Goal: Task Accomplishment & Management: Use online tool/utility

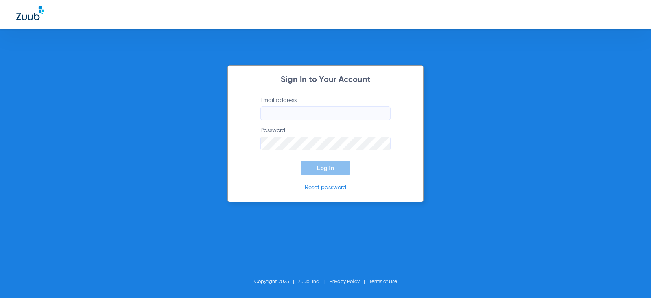
click at [307, 114] on input "Email address" at bounding box center [326, 113] width 130 height 14
type input "[EMAIL_ADDRESS][DOMAIN_NAME]"
click at [301, 160] on button "Log In" at bounding box center [326, 167] width 50 height 15
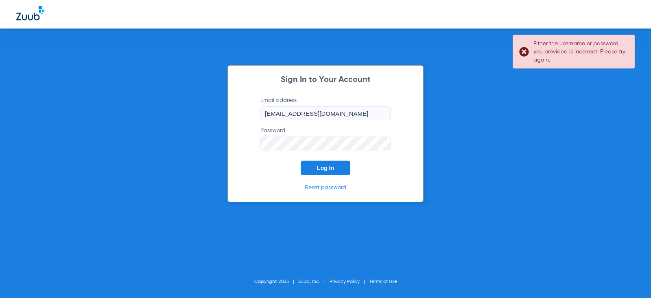
click at [301, 160] on button "Log In" at bounding box center [326, 167] width 50 height 15
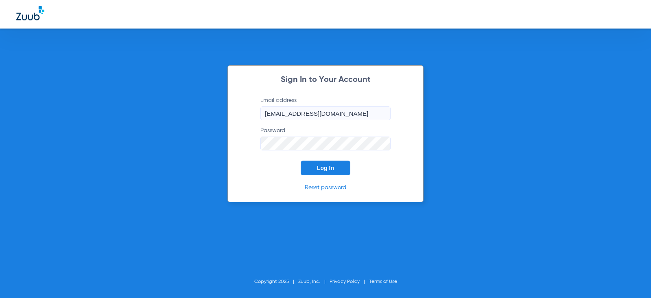
click at [301, 160] on button "Log In" at bounding box center [326, 167] width 50 height 15
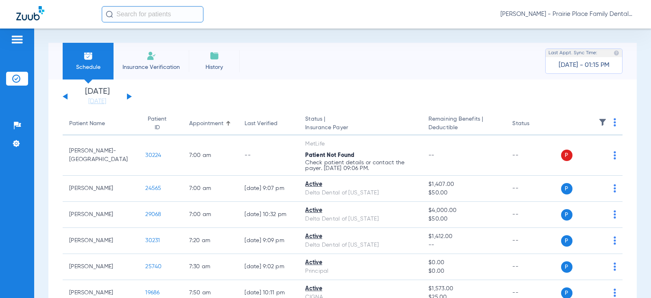
click at [127, 95] on div "[DATE] [DATE] [DATE] [DATE] [DATE] [DATE] [DATE] [DATE] [DATE] [DATE] [DATE] [D…" at bounding box center [97, 97] width 69 height 18
click at [130, 96] on button at bounding box center [129, 96] width 5 height 6
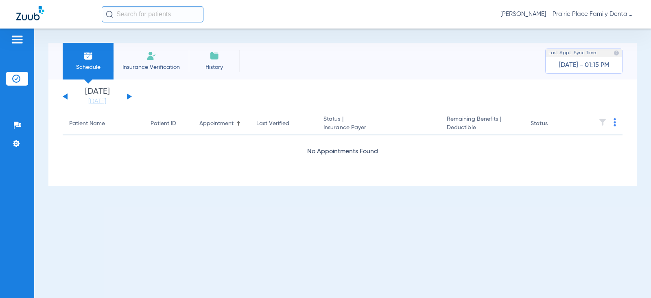
click at [130, 96] on button at bounding box center [129, 96] width 5 height 6
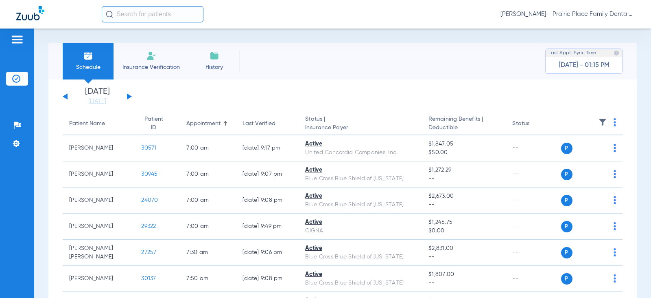
click at [130, 96] on button at bounding box center [129, 96] width 5 height 6
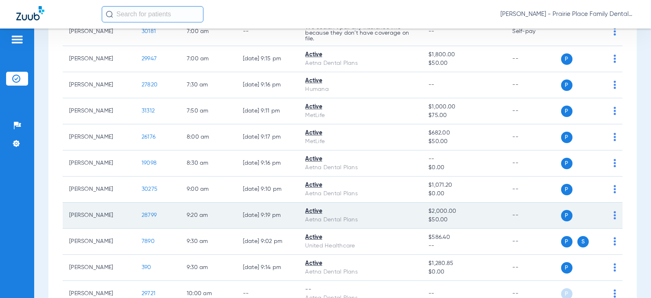
scroll to position [163, 0]
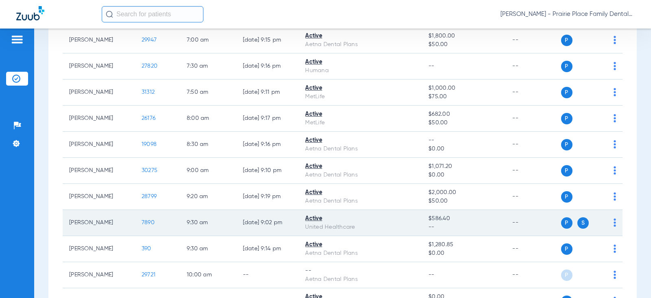
click at [146, 224] on span "7890" at bounding box center [148, 222] width 13 height 6
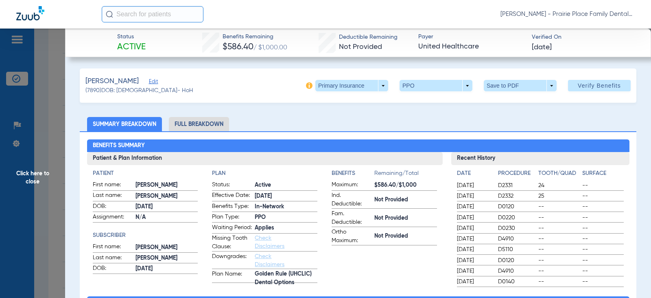
click at [219, 127] on li "Full Breakdown" at bounding box center [199, 124] width 60 height 14
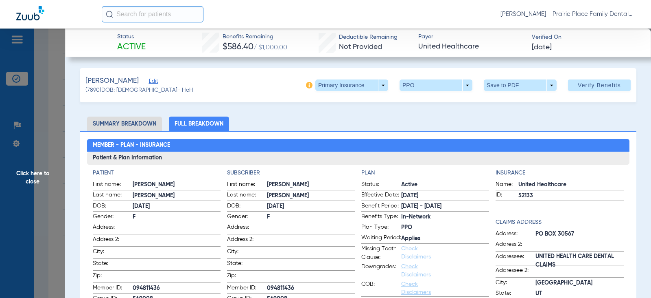
scroll to position [0, 0]
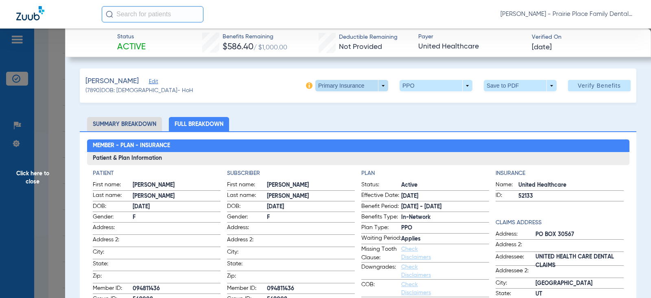
click at [379, 89] on span at bounding box center [352, 85] width 73 height 11
click at [355, 118] on span "Secondary Insurance" at bounding box center [343, 118] width 54 height 6
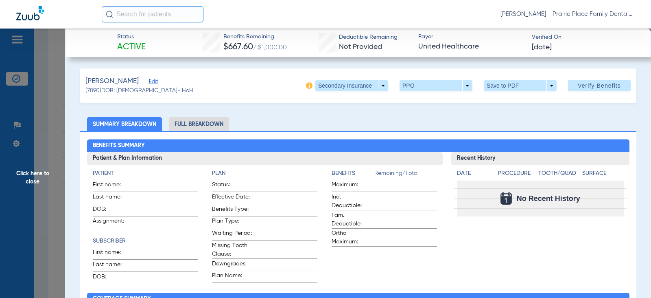
click at [208, 125] on li "Full Breakdown" at bounding box center [199, 124] width 60 height 14
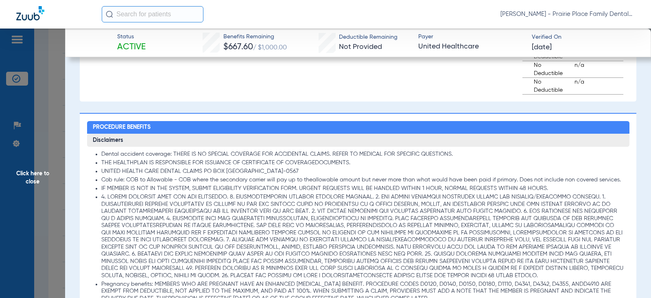
scroll to position [733, 0]
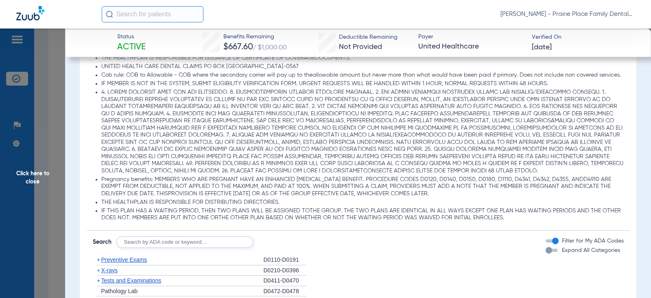
click at [548, 252] on div "button" at bounding box center [552, 249] width 12 height 3
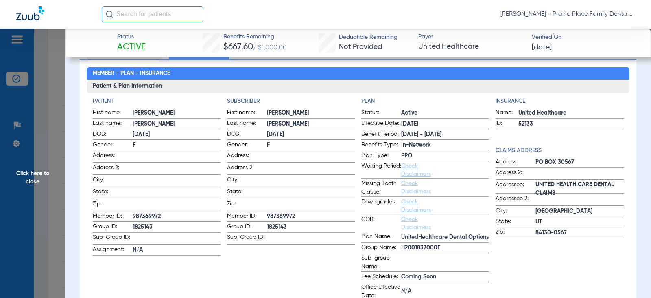
scroll to position [12, 0]
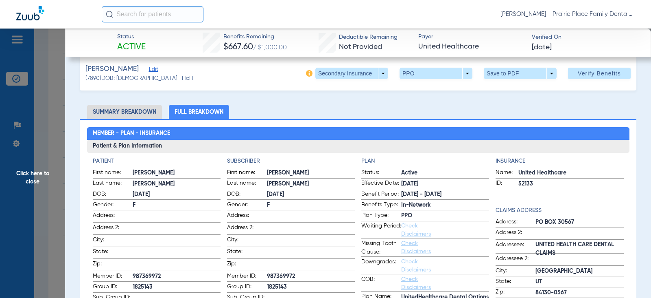
click at [44, 179] on span "Click here to close" at bounding box center [32, 177] width 65 height 298
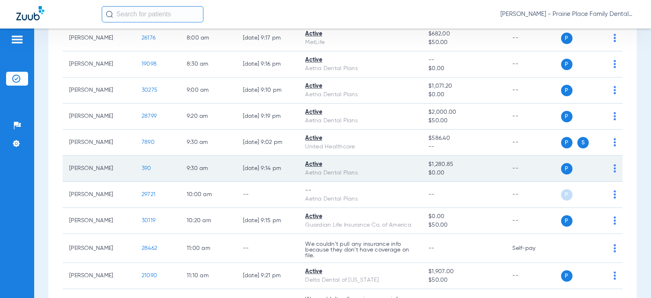
scroll to position [244, 0]
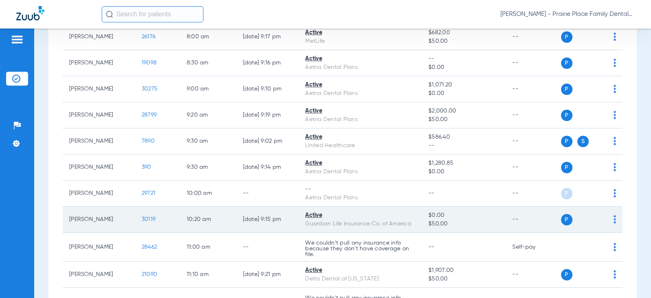
click at [152, 221] on td "30119" at bounding box center [157, 219] width 45 height 26
click at [146, 219] on span "30119" at bounding box center [149, 219] width 14 height 6
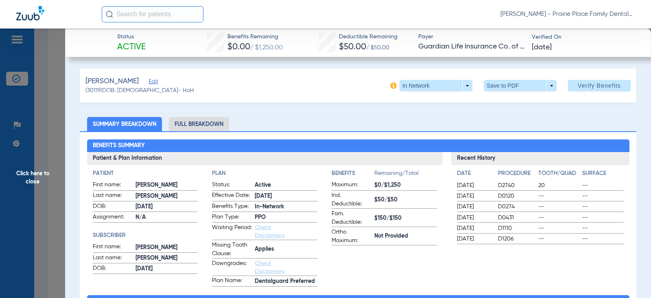
click at [203, 123] on li "Full Breakdown" at bounding box center [199, 124] width 60 height 14
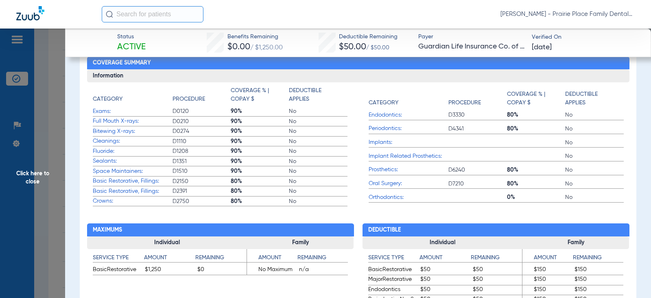
scroll to position [326, 0]
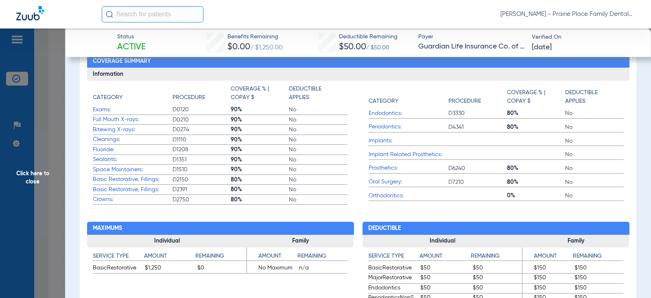
click at [37, 176] on span "Click here to close" at bounding box center [32, 177] width 65 height 298
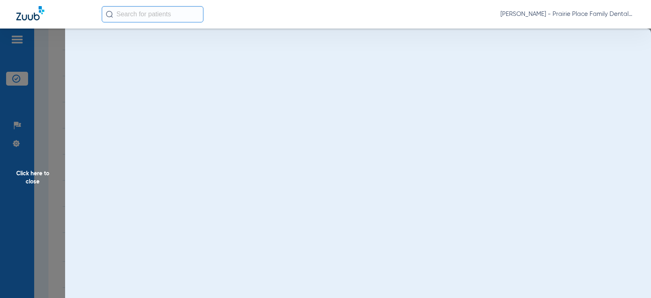
scroll to position [0, 0]
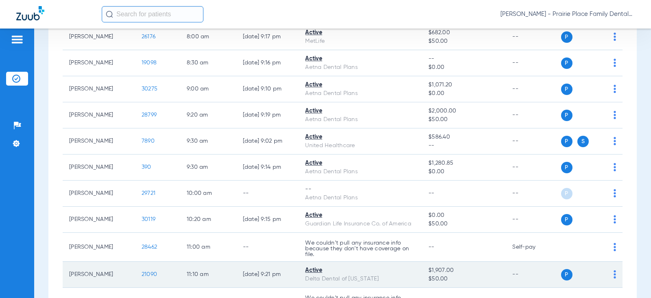
click at [92, 274] on td "[PERSON_NAME]" at bounding box center [99, 274] width 72 height 26
click at [145, 275] on span "21090" at bounding box center [149, 274] width 15 height 6
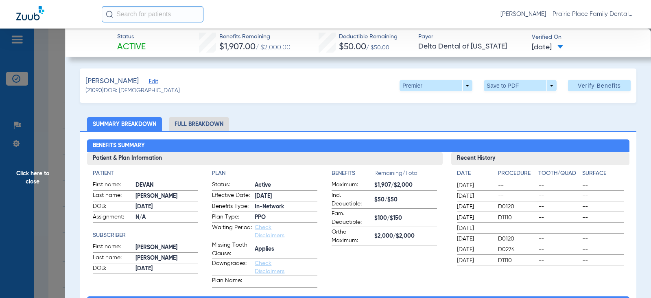
click at [185, 122] on li "Full Breakdown" at bounding box center [199, 124] width 60 height 14
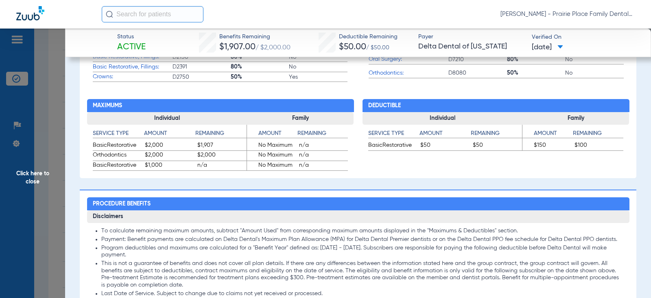
scroll to position [448, 0]
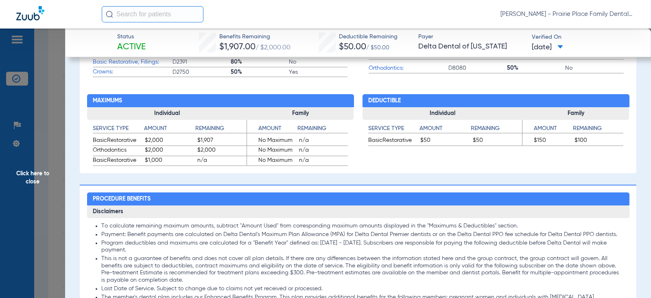
click at [33, 175] on span "Click here to close" at bounding box center [32, 177] width 65 height 298
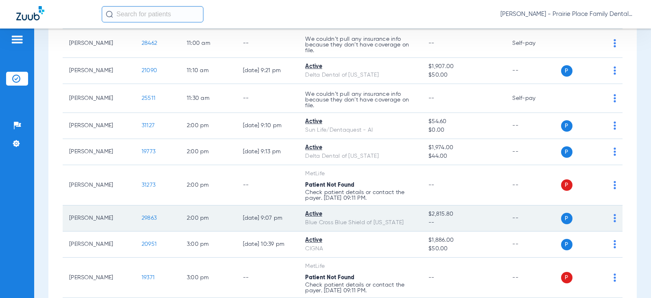
click at [146, 220] on span "29863" at bounding box center [149, 218] width 15 height 6
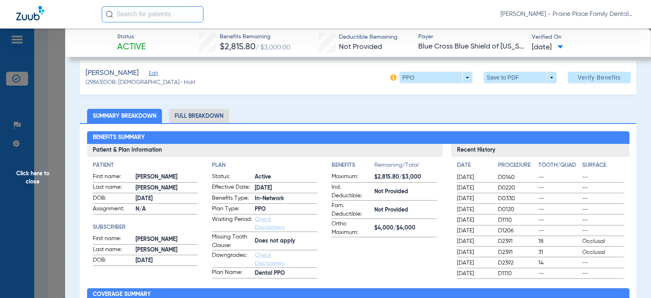
scroll to position [0, 0]
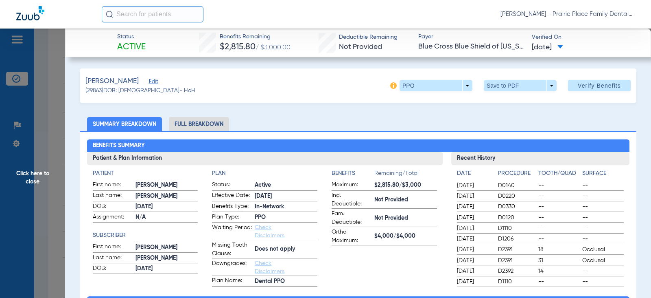
click at [199, 125] on li "Full Breakdown" at bounding box center [199, 124] width 60 height 14
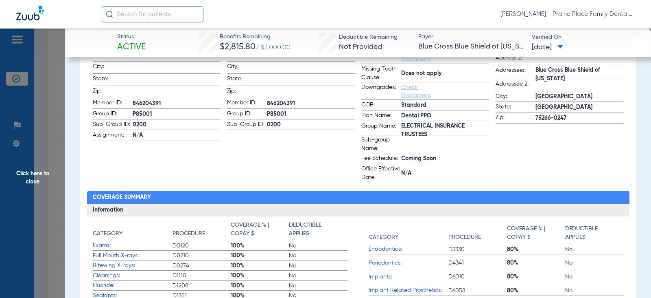
scroll to position [81, 0]
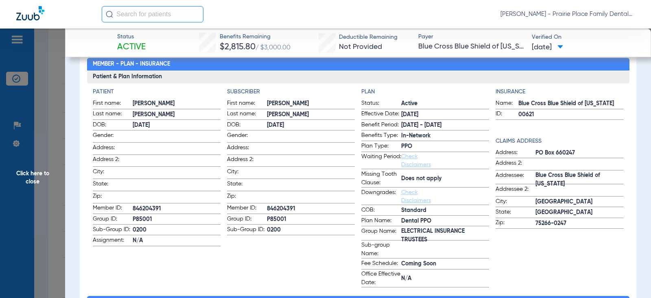
click at [36, 172] on span "Click here to close" at bounding box center [32, 177] width 65 height 298
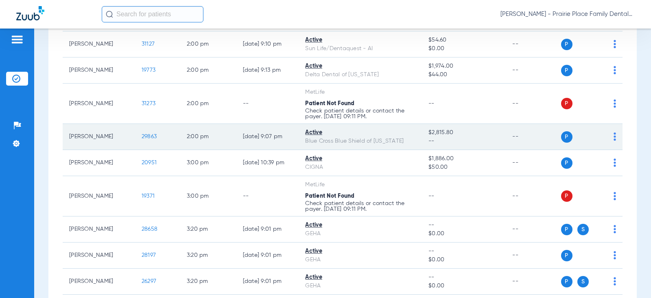
scroll to position [570, 0]
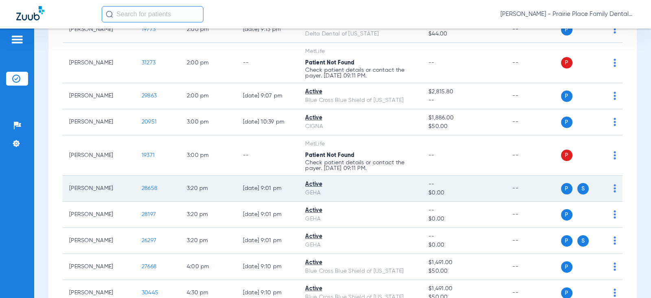
click at [147, 188] on span "28658" at bounding box center [150, 188] width 16 height 6
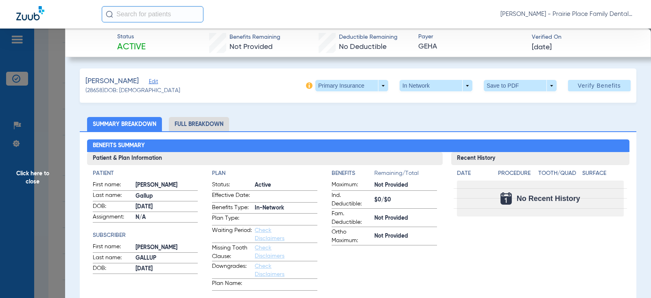
click at [209, 123] on li "Full Breakdown" at bounding box center [199, 124] width 60 height 14
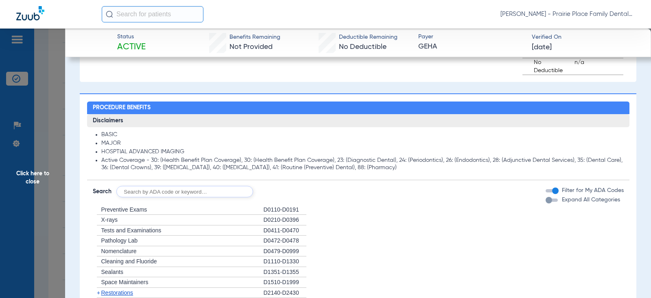
click at [548, 198] on div "button" at bounding box center [552, 199] width 12 height 3
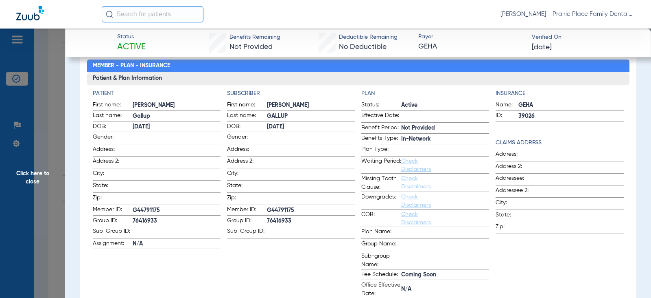
scroll to position [0, 0]
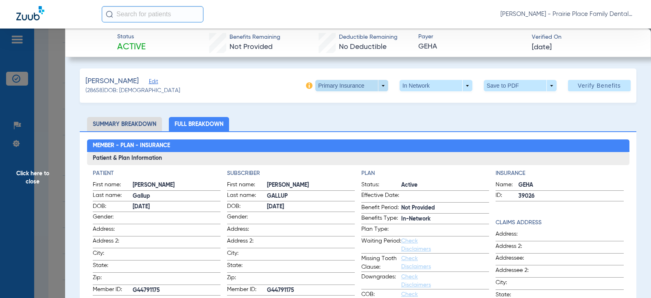
click at [380, 84] on span at bounding box center [352, 85] width 73 height 11
click at [352, 117] on span "Secondary Insurance" at bounding box center [343, 118] width 54 height 6
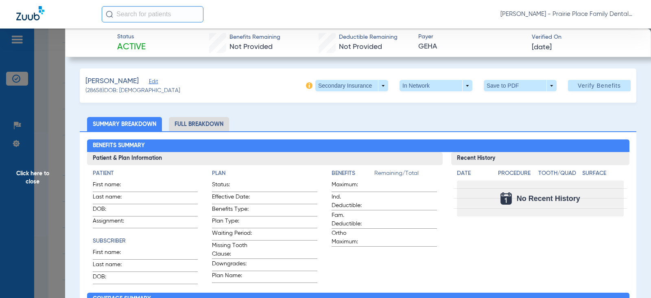
click at [199, 128] on li "Full Breakdown" at bounding box center [199, 124] width 60 height 14
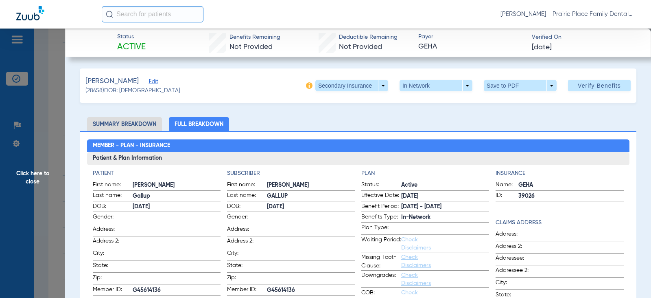
drag, startPoint x: 35, startPoint y: 178, endPoint x: 59, endPoint y: 154, distance: 33.1
click at [36, 177] on span "Click here to close" at bounding box center [32, 177] width 65 height 298
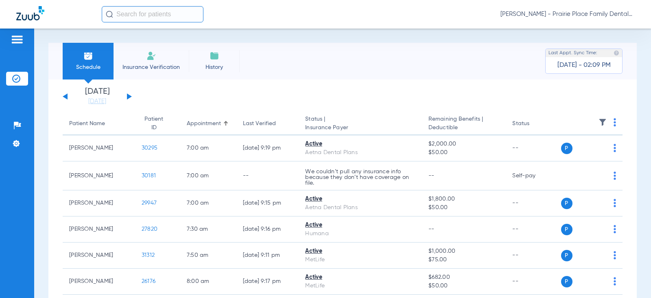
click at [128, 96] on button at bounding box center [129, 96] width 5 height 6
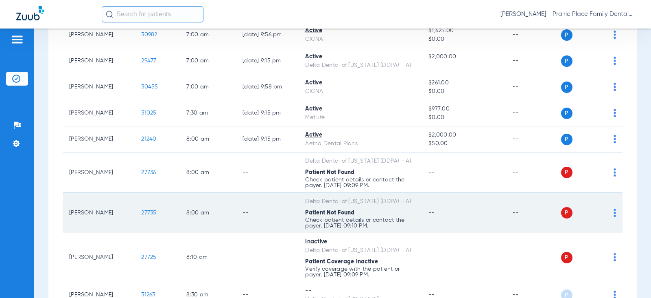
scroll to position [163, 0]
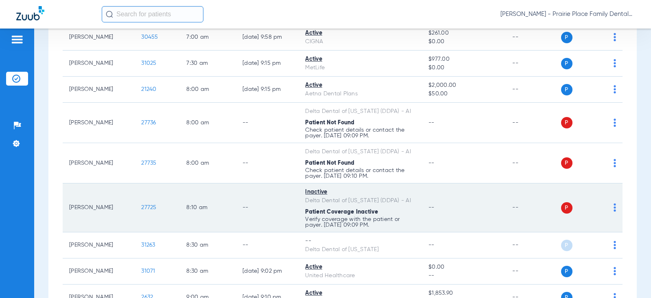
click at [145, 208] on span "27725" at bounding box center [148, 207] width 15 height 6
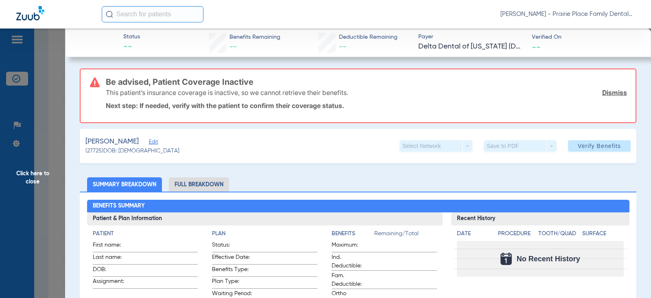
click at [615, 96] on link "Dismiss" at bounding box center [615, 92] width 25 height 8
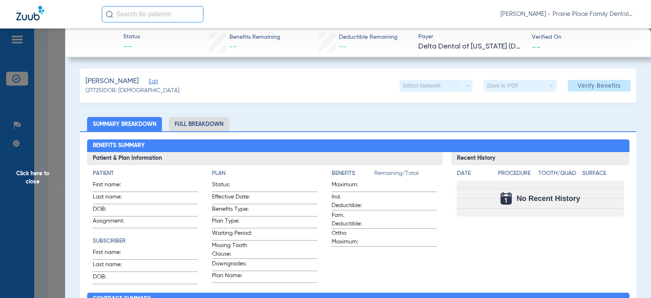
click at [35, 176] on span "Click here to close" at bounding box center [32, 177] width 65 height 298
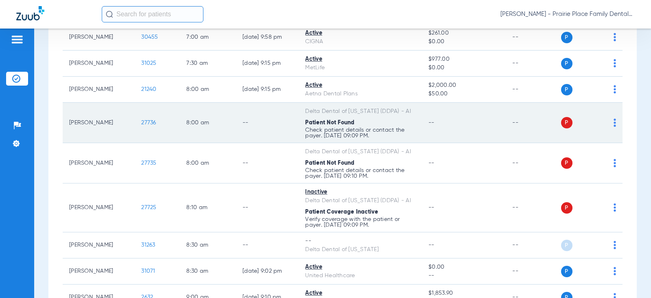
drag, startPoint x: 224, startPoint y: 151, endPoint x: 243, endPoint y: 152, distance: 19.2
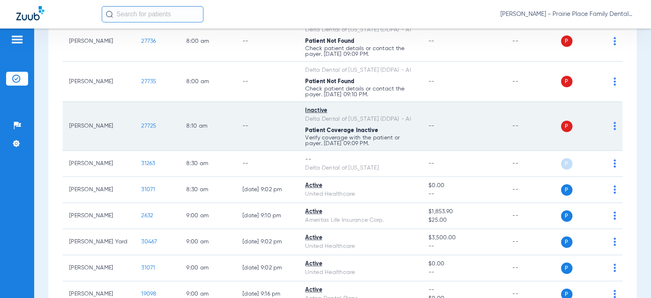
scroll to position [285, 0]
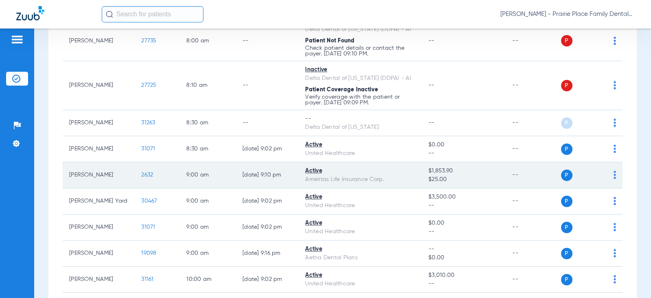
click at [141, 175] on span "2632" at bounding box center [147, 175] width 12 height 6
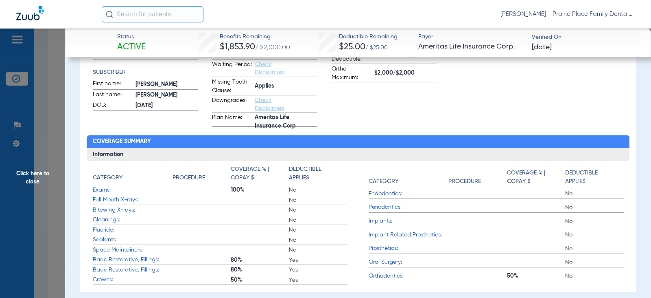
scroll to position [0, 0]
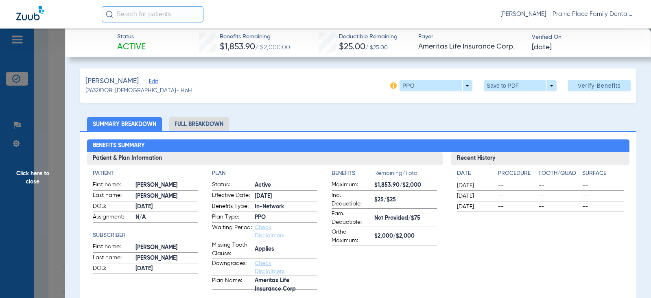
click at [202, 121] on li "Full Breakdown" at bounding box center [199, 124] width 60 height 14
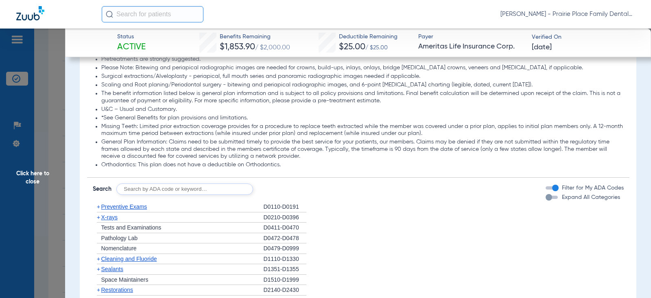
scroll to position [594, 0]
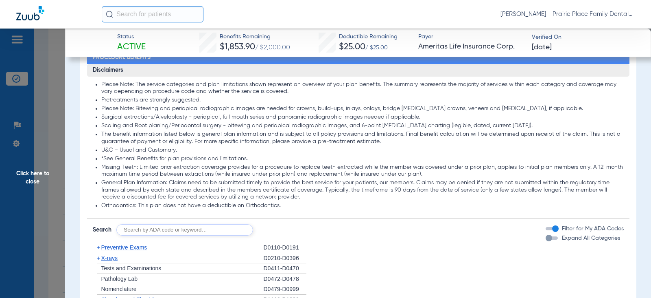
click at [550, 236] on div "Expand All Categories" at bounding box center [583, 238] width 75 height 9
click at [549, 238] on div "button" at bounding box center [552, 237] width 12 height 3
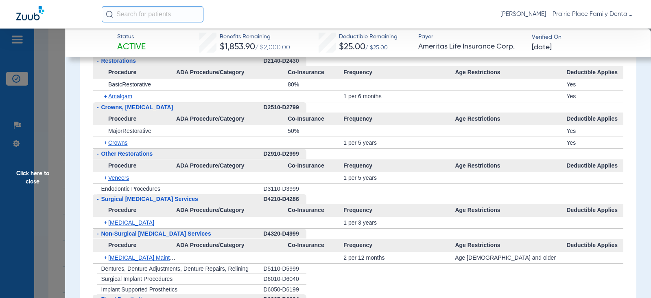
scroll to position [920, 0]
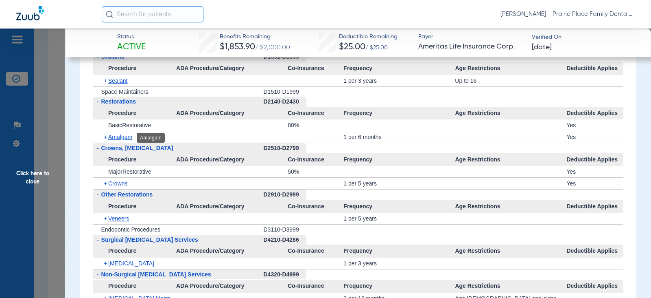
click at [127, 138] on span "Amalgam" at bounding box center [120, 137] width 24 height 7
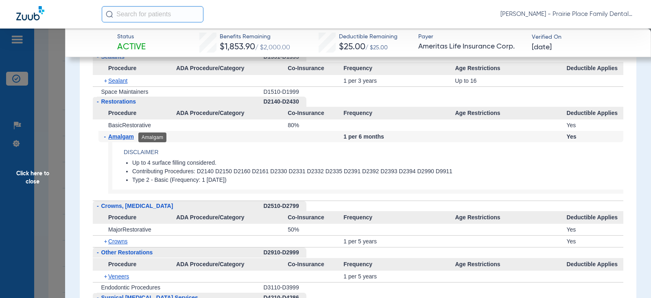
click at [116, 139] on span "Amalgam" at bounding box center [121, 136] width 26 height 7
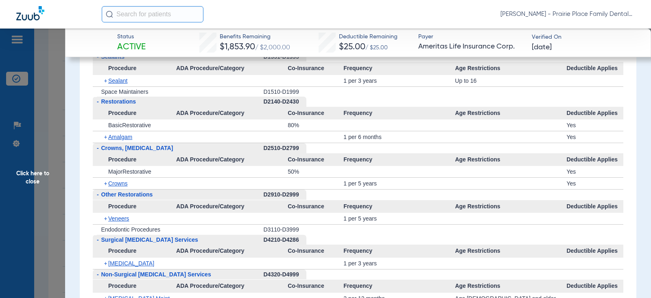
click at [116, 139] on span "Amalgam" at bounding box center [120, 137] width 24 height 7
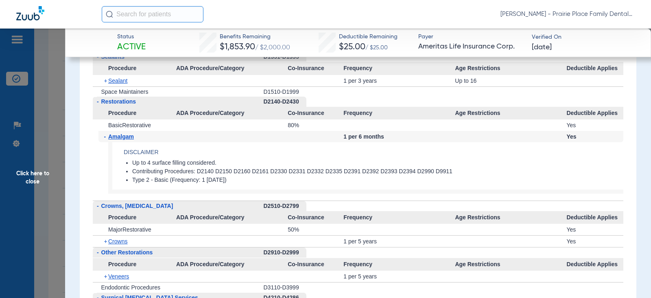
click at [116, 139] on span "Amalgam" at bounding box center [121, 136] width 26 height 7
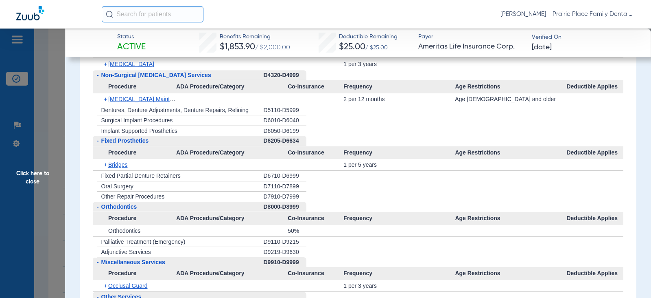
scroll to position [1124, 0]
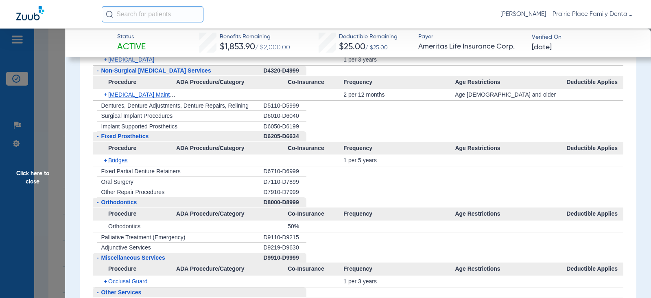
click at [34, 174] on span "Click here to close" at bounding box center [32, 177] width 65 height 298
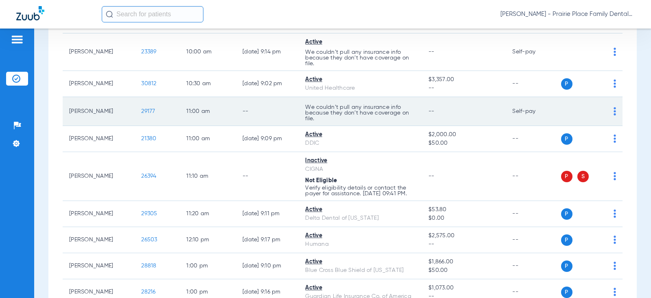
scroll to position [611, 0]
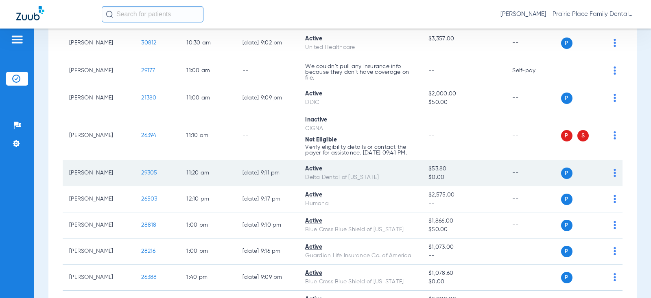
click at [144, 175] on span "29305" at bounding box center [149, 173] width 16 height 6
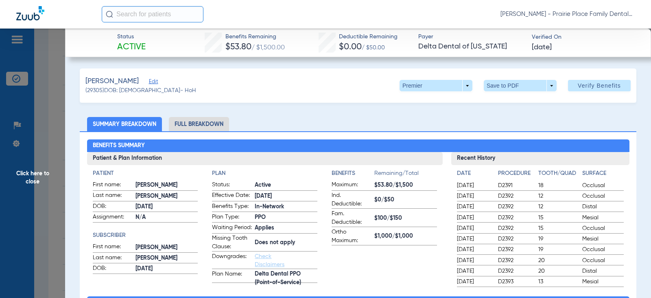
click at [209, 123] on li "Full Breakdown" at bounding box center [199, 124] width 60 height 14
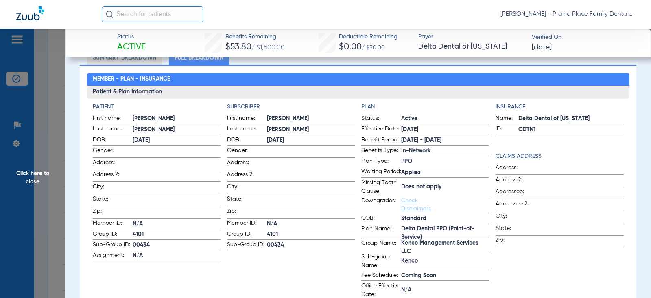
scroll to position [81, 0]
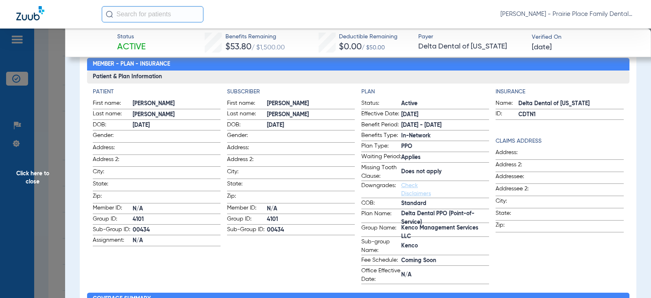
click at [30, 176] on span "Click here to close" at bounding box center [32, 177] width 65 height 298
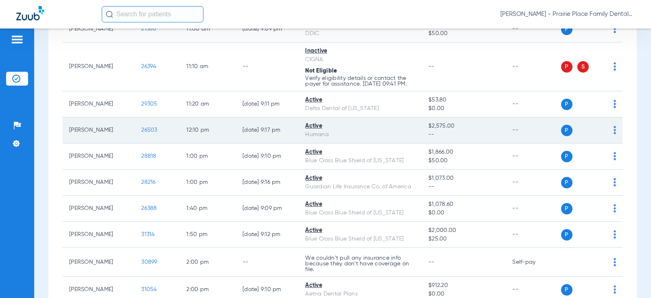
scroll to position [639, 0]
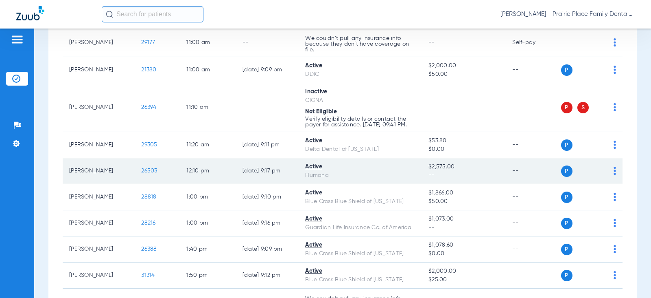
click at [141, 173] on span "26503" at bounding box center [149, 171] width 16 height 6
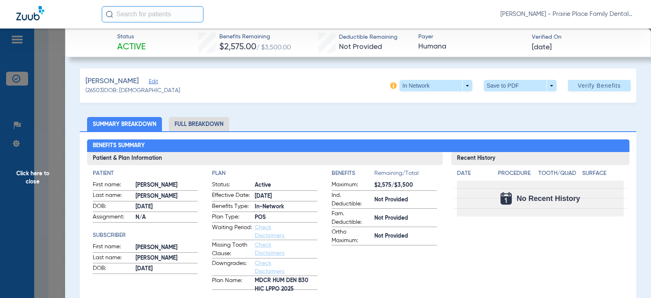
click at [218, 123] on li "Full Breakdown" at bounding box center [199, 124] width 60 height 14
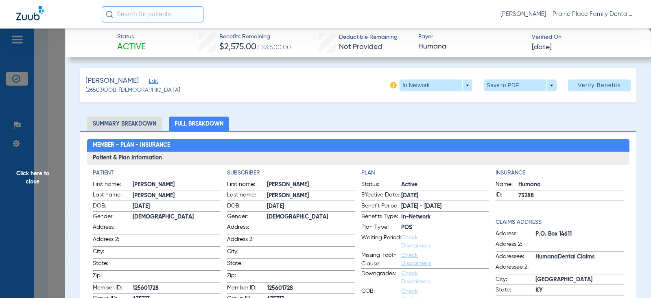
scroll to position [0, 0]
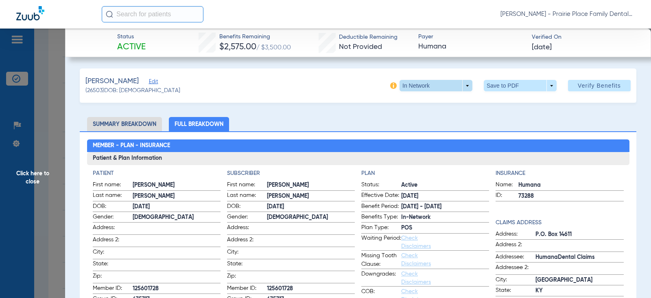
click at [464, 85] on span at bounding box center [436, 85] width 73 height 11
click at [463, 117] on div "In Network Out of Network" at bounding box center [462, 108] width 137 height 35
click at [340, 126] on div at bounding box center [325, 149] width 651 height 298
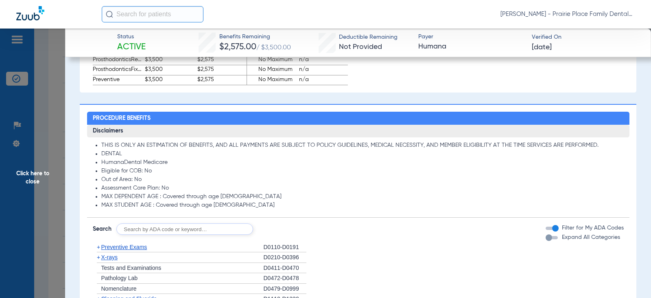
scroll to position [611, 0]
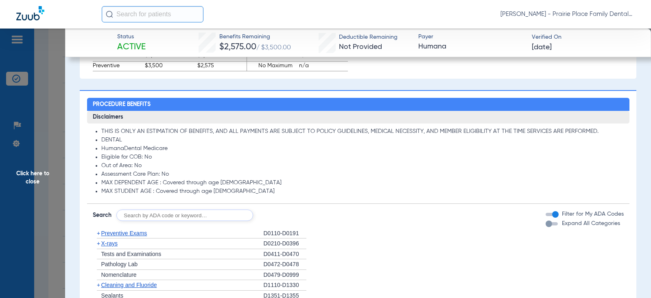
click at [548, 225] on div "button" at bounding box center [552, 223] width 12 height 3
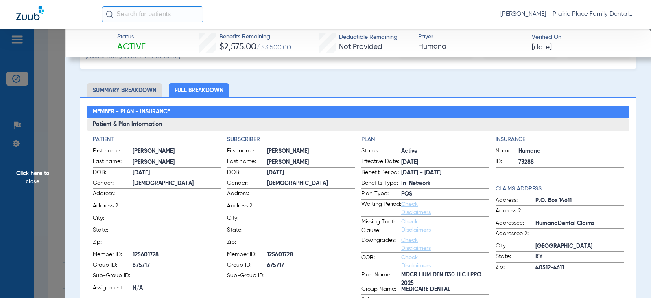
scroll to position [0, 0]
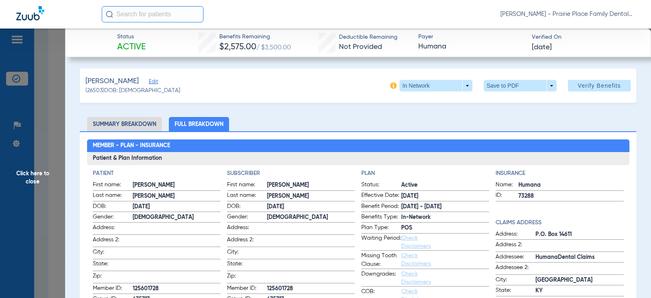
click at [33, 169] on span "Click here to close" at bounding box center [32, 177] width 65 height 298
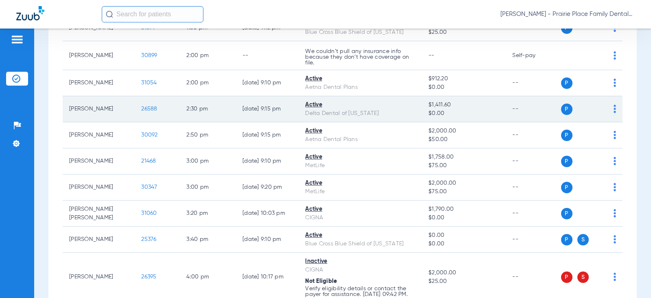
scroll to position [883, 0]
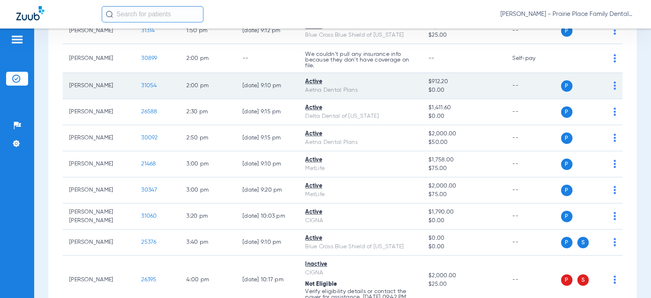
click at [141, 88] on span "31054" at bounding box center [148, 86] width 15 height 6
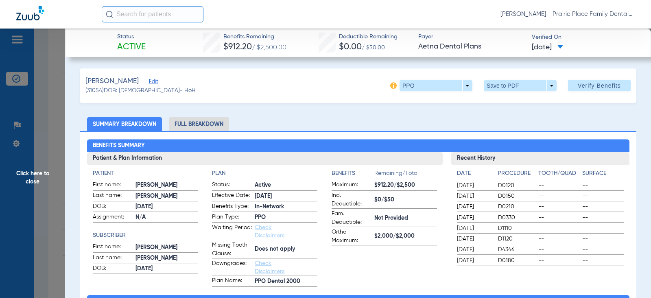
click at [204, 123] on li "Full Breakdown" at bounding box center [199, 124] width 60 height 14
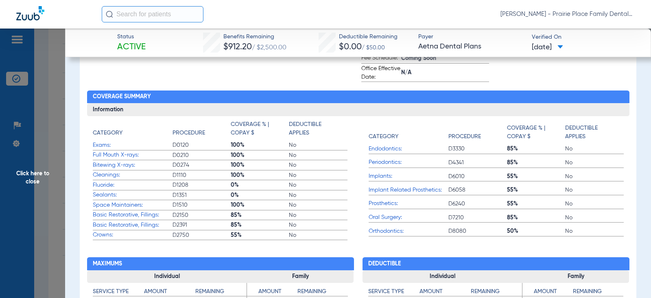
scroll to position [326, 0]
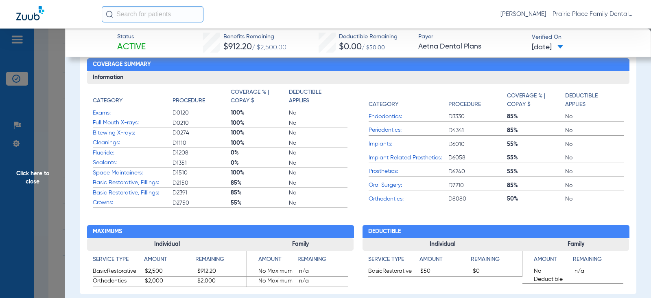
click at [151, 146] on span "Cleanings:" at bounding box center [133, 142] width 80 height 9
click at [31, 175] on span "Click here to close" at bounding box center [32, 177] width 65 height 298
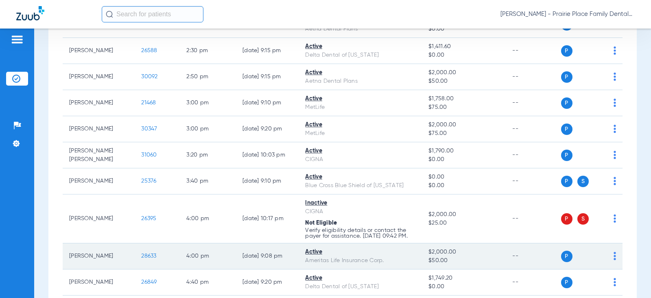
scroll to position [924, 0]
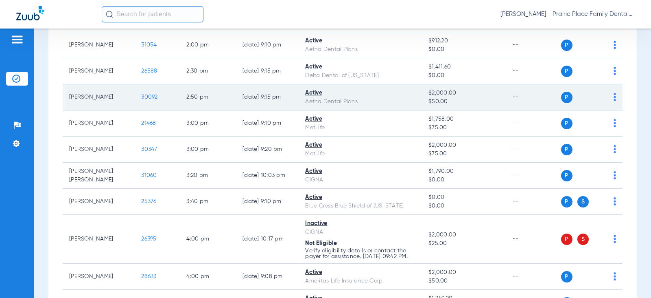
click at [143, 100] on span "30092" at bounding box center [149, 97] width 16 height 6
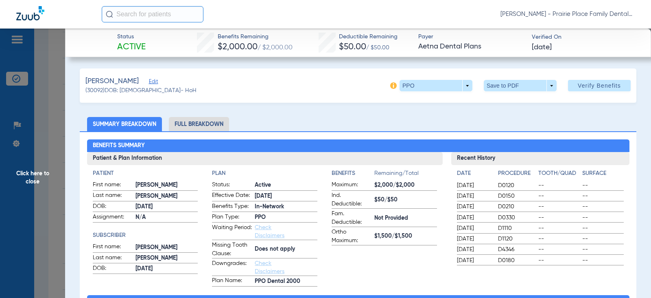
click at [202, 125] on li "Full Breakdown" at bounding box center [199, 124] width 60 height 14
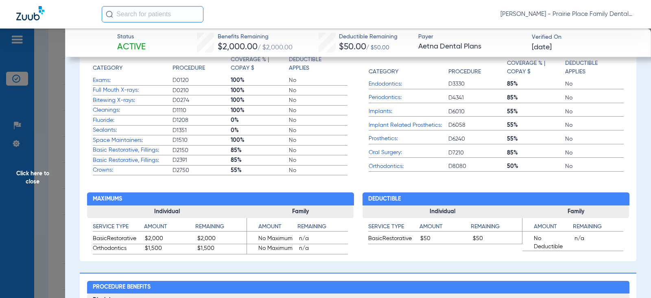
scroll to position [326, 0]
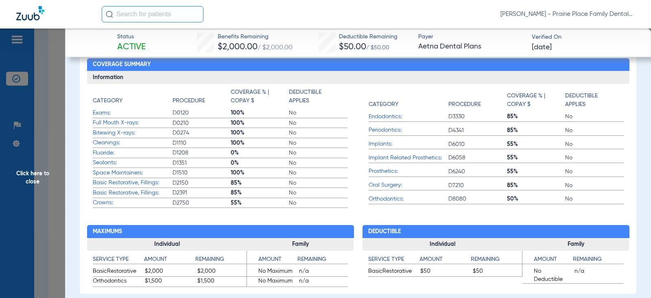
click at [25, 178] on span "Click here to close" at bounding box center [32, 177] width 65 height 298
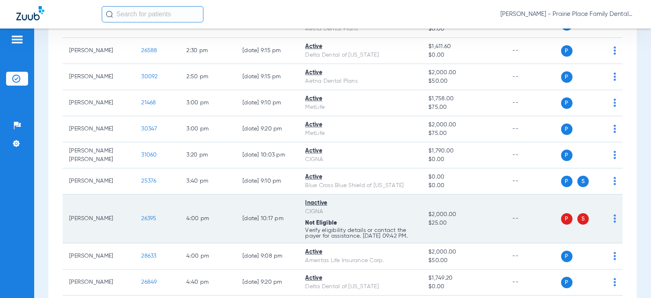
scroll to position [965, 0]
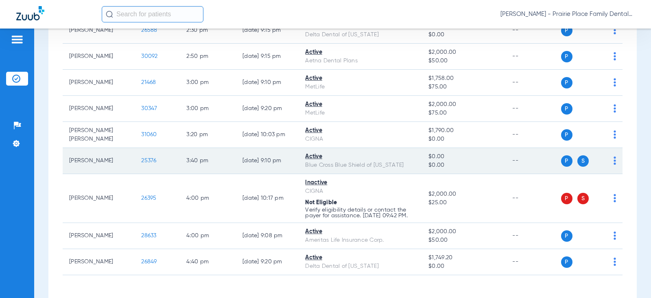
click at [145, 163] on span "25376" at bounding box center [148, 161] width 15 height 6
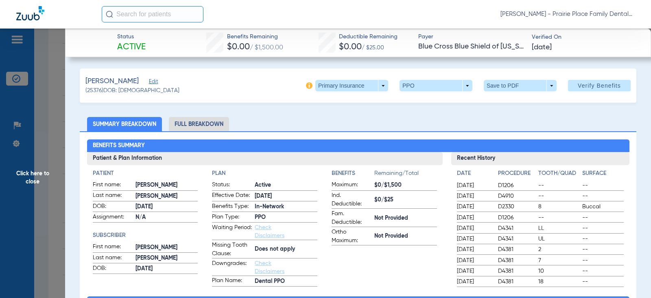
click at [204, 121] on li "Full Breakdown" at bounding box center [199, 124] width 60 height 14
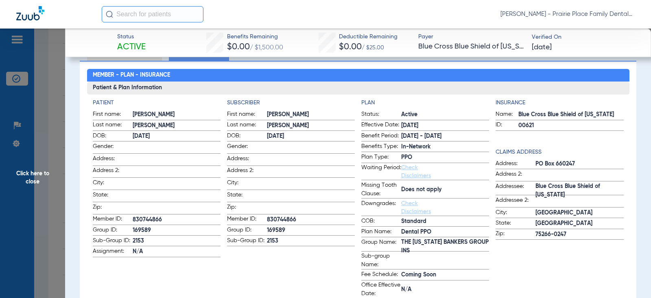
scroll to position [0, 0]
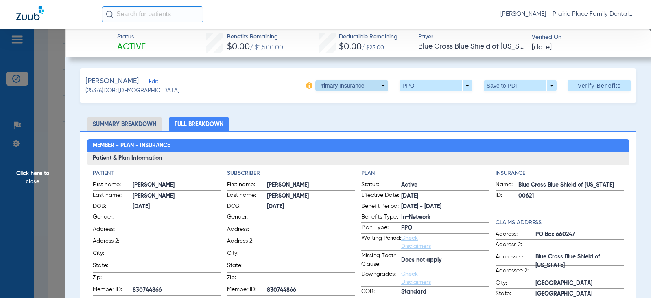
click at [379, 88] on span at bounding box center [352, 85] width 73 height 11
click at [357, 119] on span "Secondary Insurance" at bounding box center [343, 118] width 54 height 6
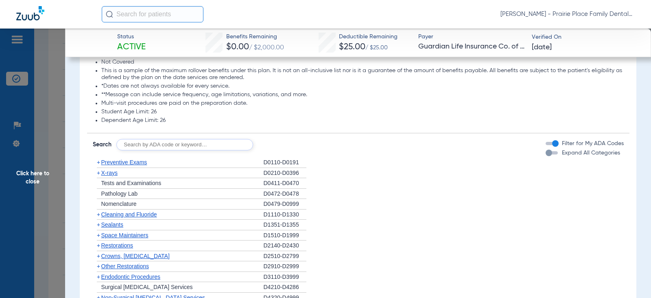
scroll to position [855, 0]
click at [546, 155] on div "button" at bounding box center [549, 153] width 7 height 7
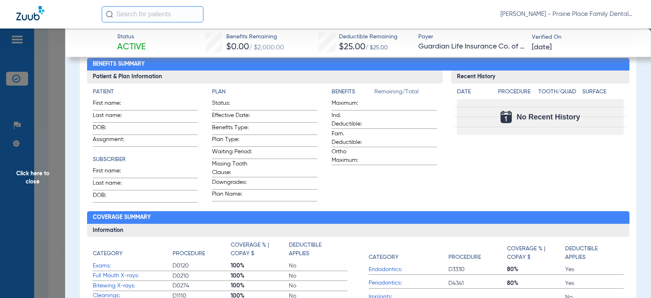
scroll to position [0, 0]
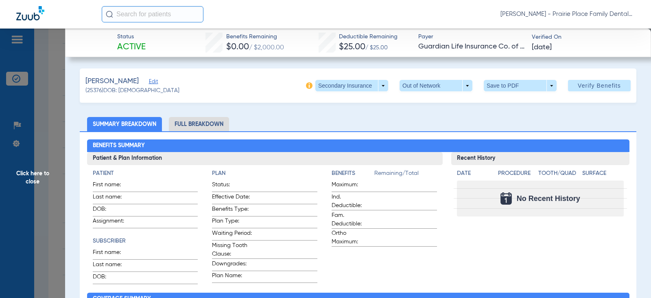
click at [209, 125] on li "Full Breakdown" at bounding box center [199, 124] width 60 height 14
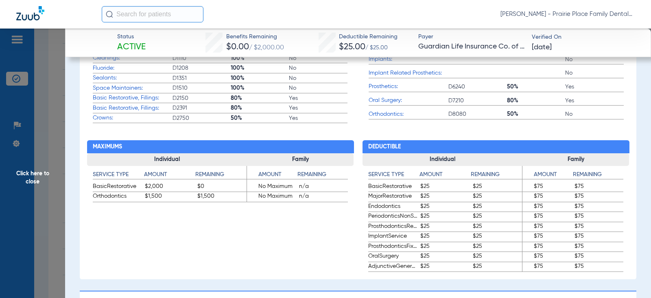
scroll to position [366, 0]
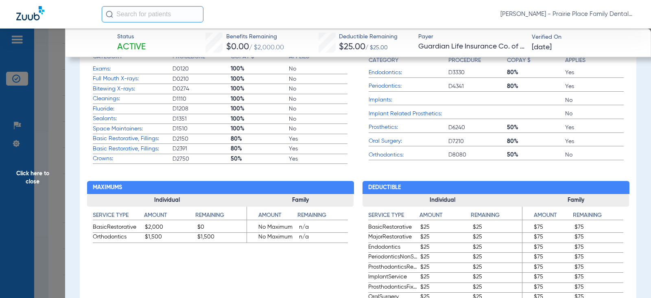
click at [25, 178] on span "Click here to close" at bounding box center [32, 177] width 65 height 298
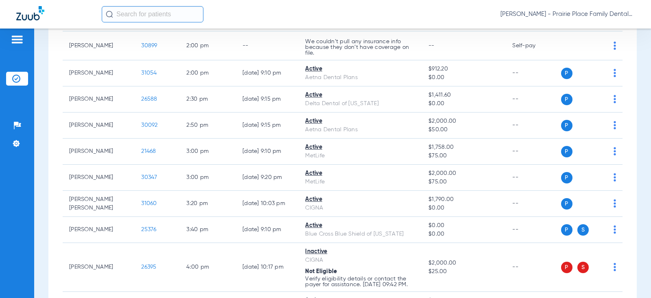
scroll to position [1005, 0]
